Goal: Task Accomplishment & Management: Complete application form

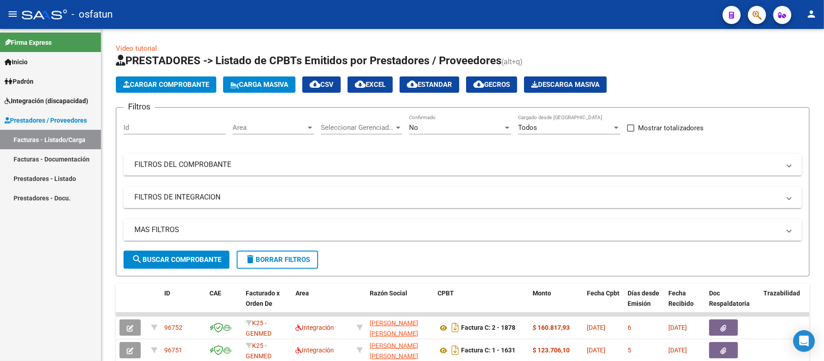
click at [169, 81] on span "Cargar Comprobante" at bounding box center [166, 85] width 86 height 8
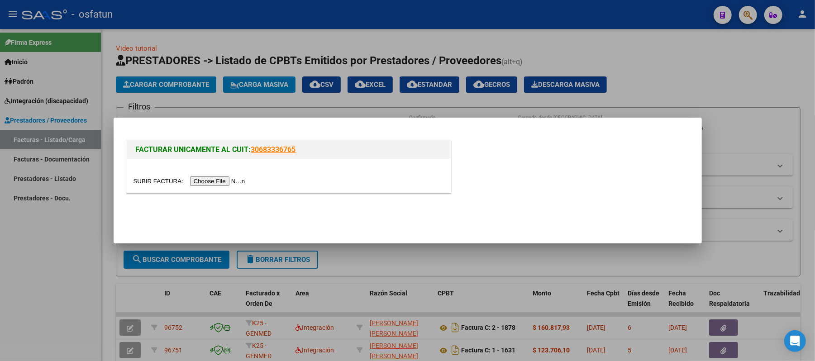
click at [218, 178] on input "file" at bounding box center [191, 182] width 115 height 10
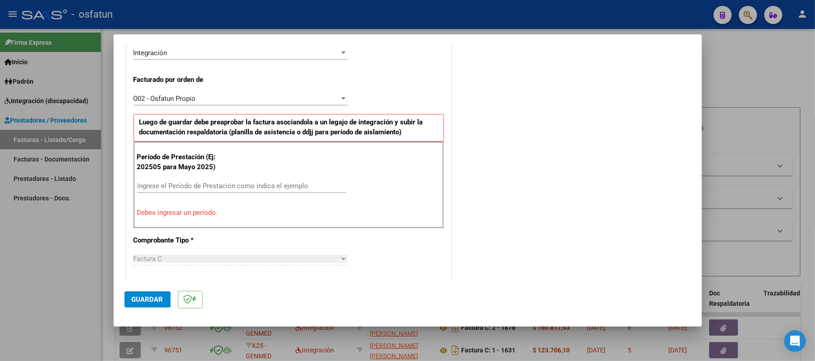
scroll to position [302, 0]
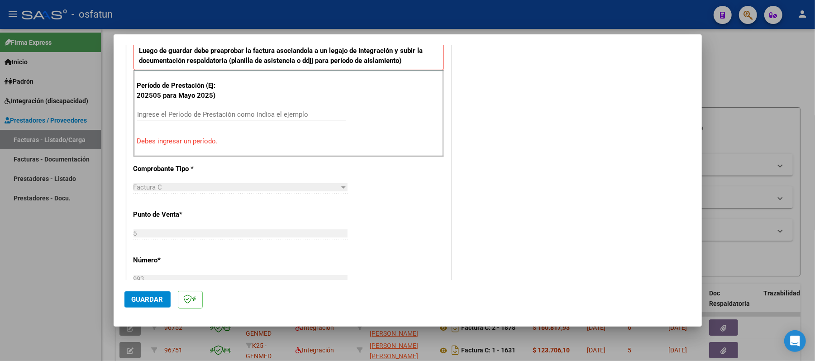
click at [227, 113] on input "Ingrese el Período de Prestación como indica el ejemplo" at bounding box center [241, 114] width 209 height 8
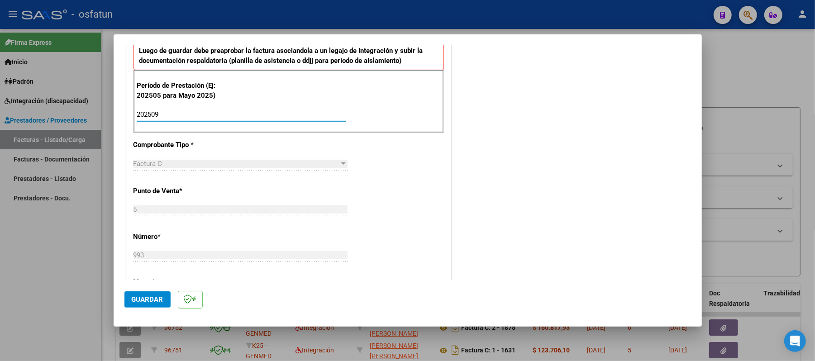
type input "202509"
click at [138, 300] on span "Guardar" at bounding box center [148, 300] width 32 height 8
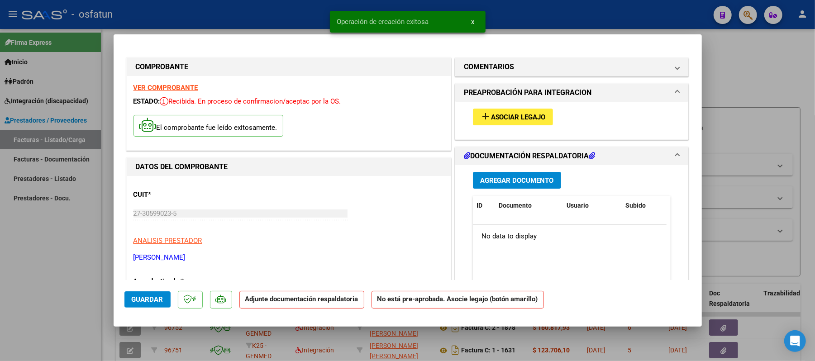
click at [501, 118] on span "Asociar Legajo" at bounding box center [518, 117] width 55 height 8
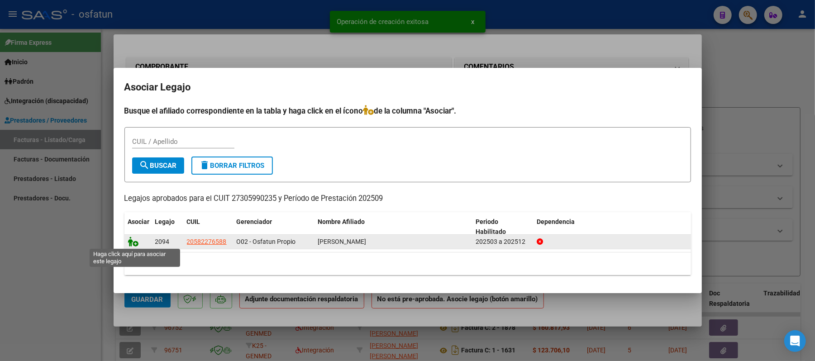
click at [130, 244] on icon at bounding box center [133, 242] width 11 height 10
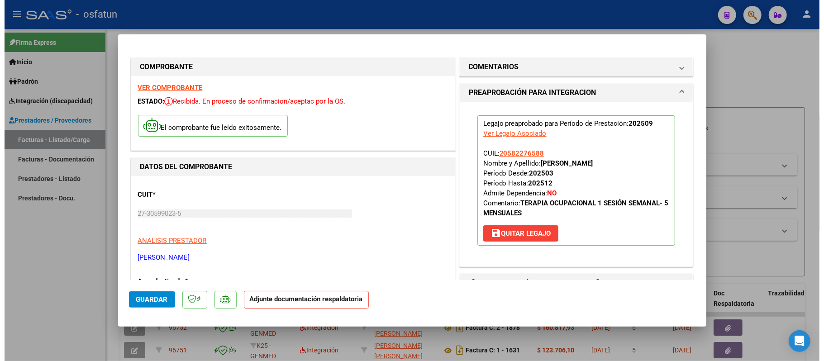
scroll to position [60, 0]
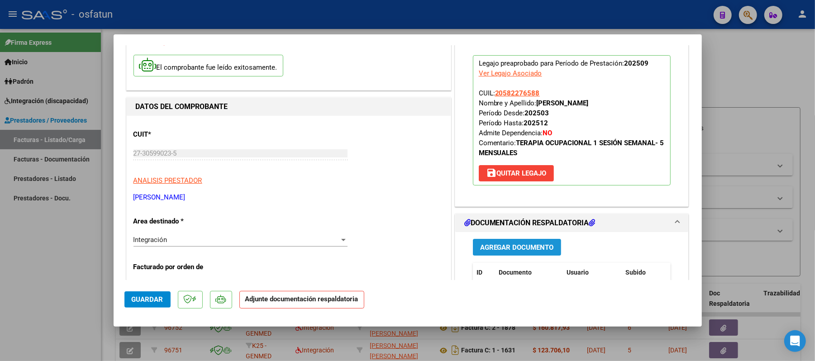
click at [499, 250] on span "Agregar Documento" at bounding box center [517, 248] width 74 height 8
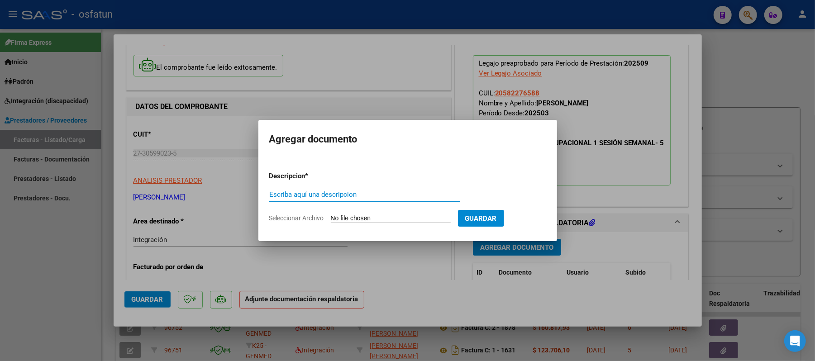
click at [363, 196] on input "Escriba aquí una descripcion" at bounding box center [364, 195] width 191 height 8
type input "ASIST"
click at [339, 221] on input "Seleccionar Archivo" at bounding box center [391, 219] width 120 height 9
type input "C:\fakepath\ASIST.pdf"
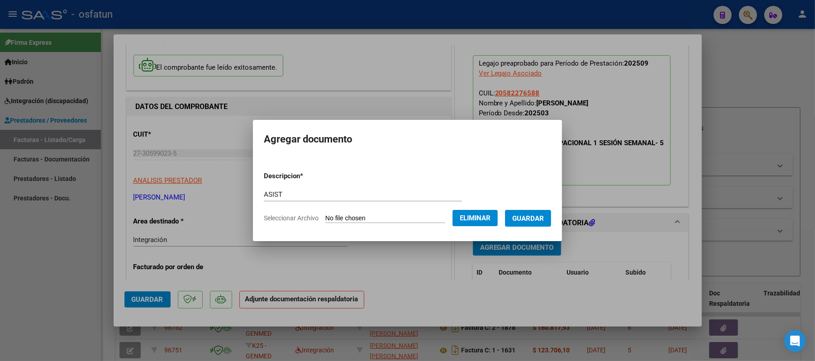
click at [537, 219] on span "Guardar" at bounding box center [529, 219] width 32 height 8
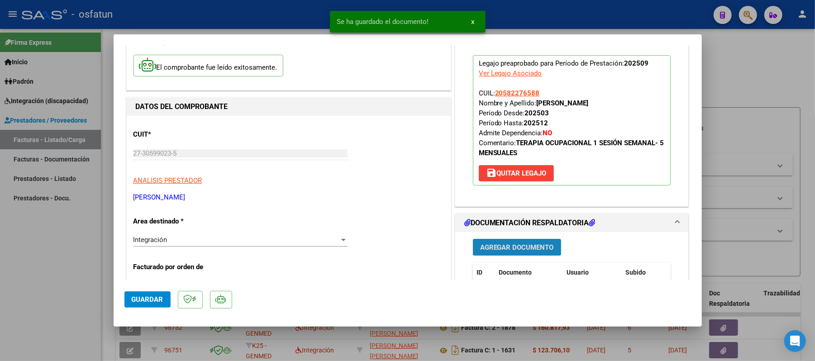
click at [517, 245] on span "Agregar Documento" at bounding box center [517, 248] width 74 height 8
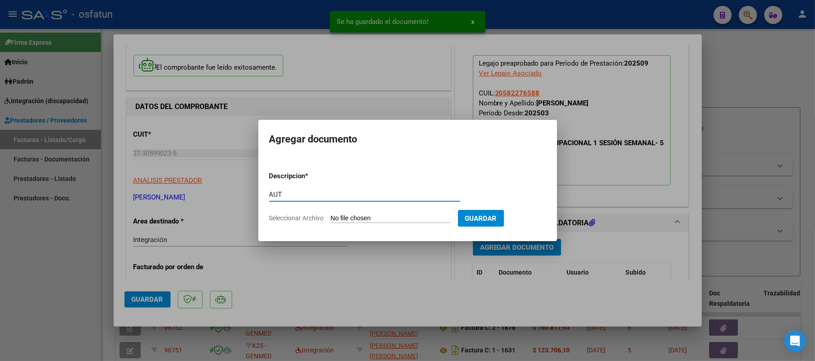
type input "AUT"
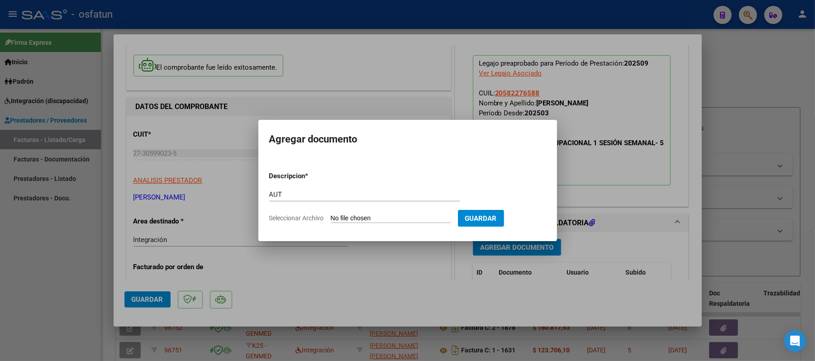
click at [381, 219] on input "Seleccionar Archivo" at bounding box center [391, 219] width 120 height 9
type input "C:\fakepath\AUT.pdf"
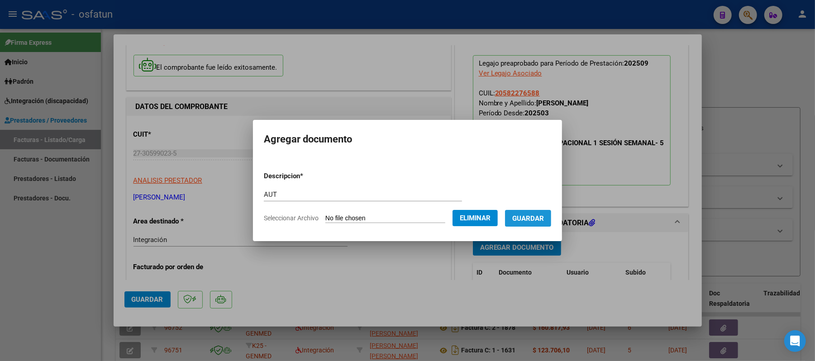
click at [535, 218] on span "Guardar" at bounding box center [529, 219] width 32 height 8
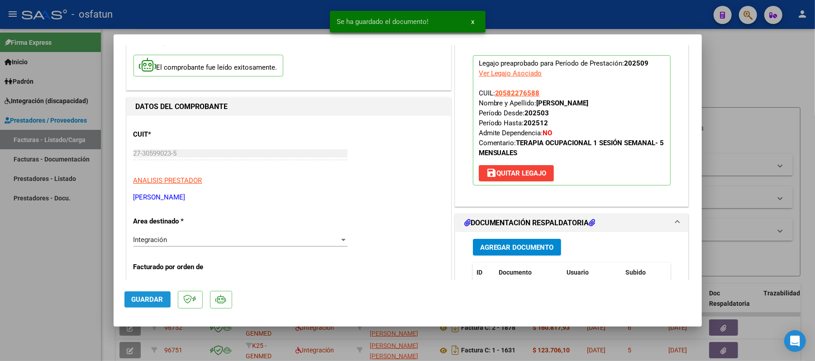
click at [147, 300] on span "Guardar" at bounding box center [148, 300] width 32 height 8
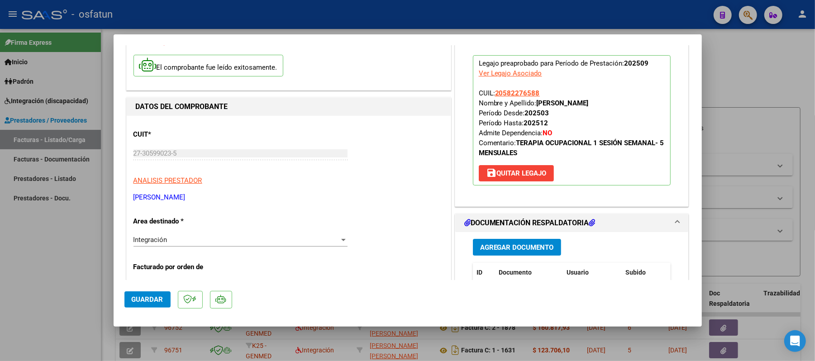
click at [158, 296] on span "Guardar" at bounding box center [148, 300] width 32 height 8
click at [774, 85] on div at bounding box center [407, 180] width 815 height 361
type input "$ 0,00"
